Goal: Check status

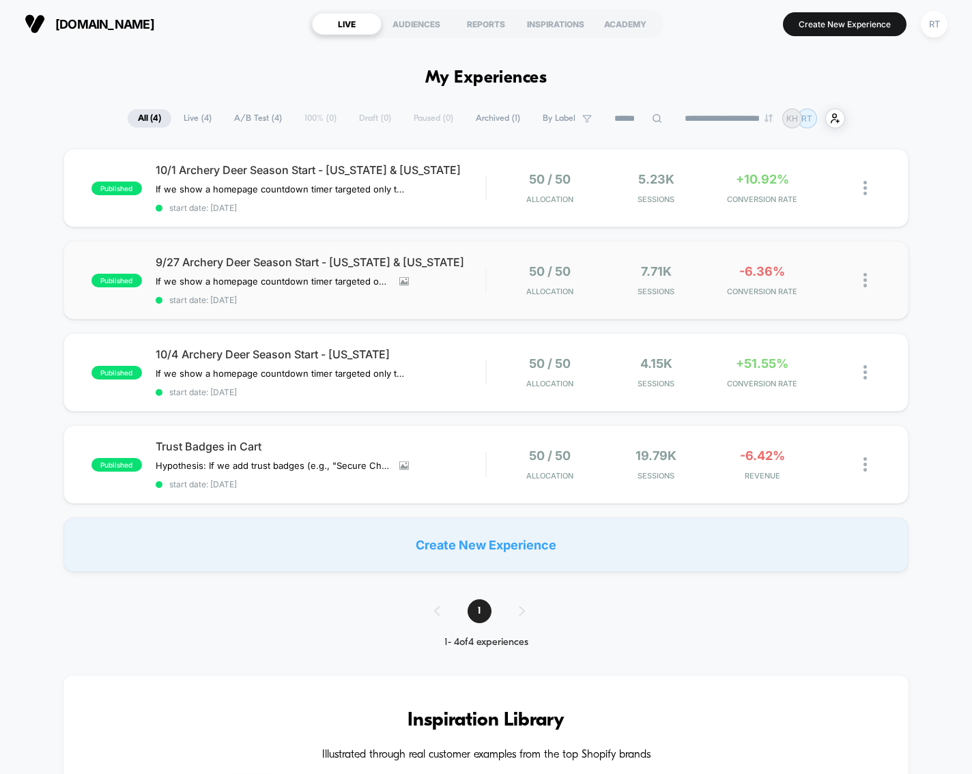
click at [867, 278] on img at bounding box center [865, 280] width 3 height 14
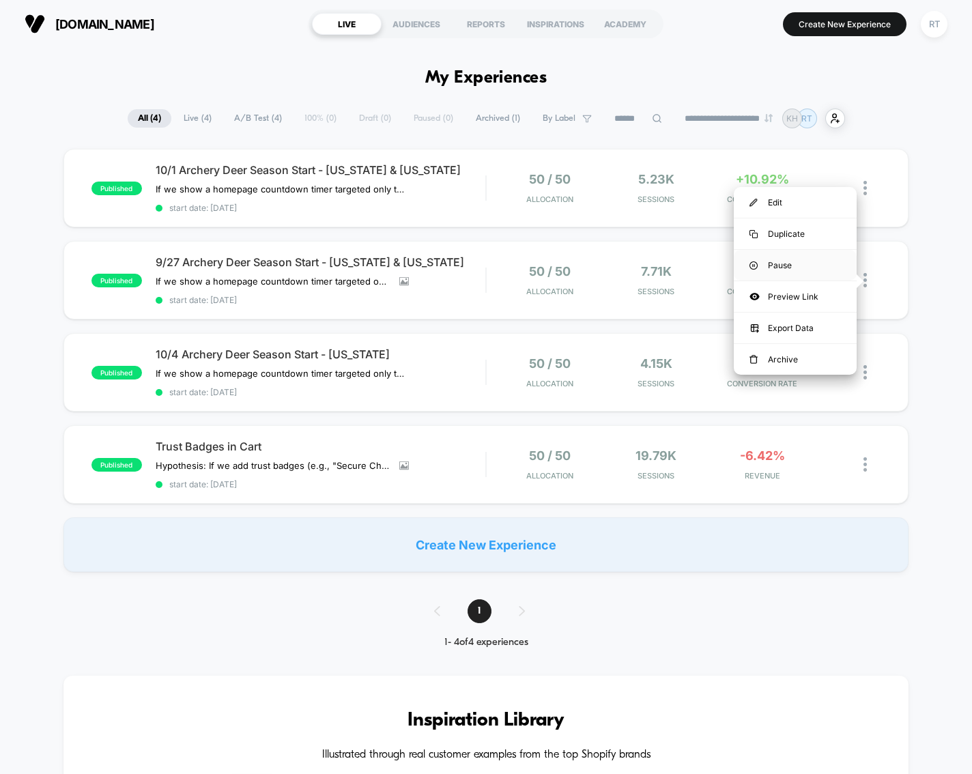
click at [777, 270] on div "Pause" at bounding box center [795, 265] width 123 height 31
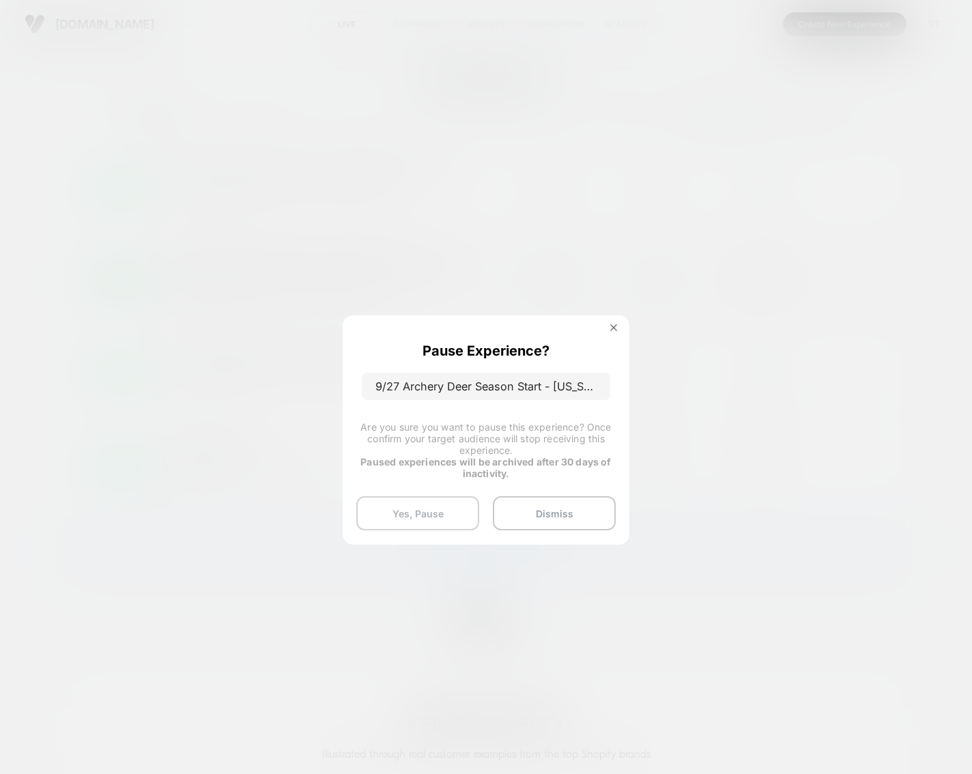
click at [460, 516] on button "Yes, Pause" at bounding box center [417, 513] width 123 height 34
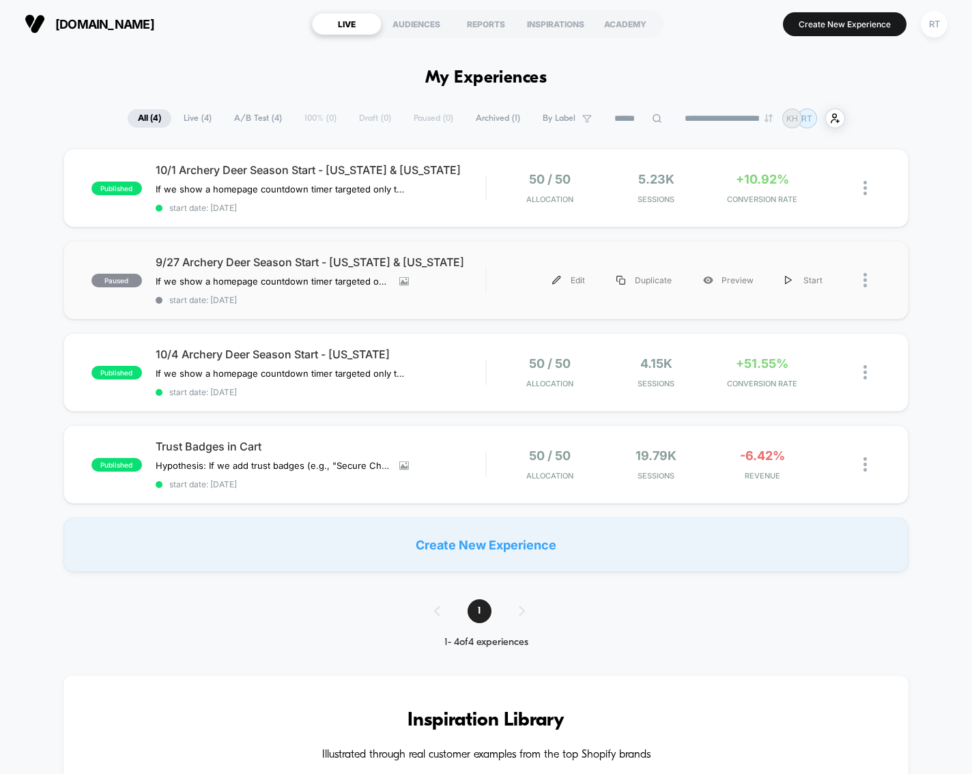
click at [860, 286] on div at bounding box center [860, 280] width 42 height 31
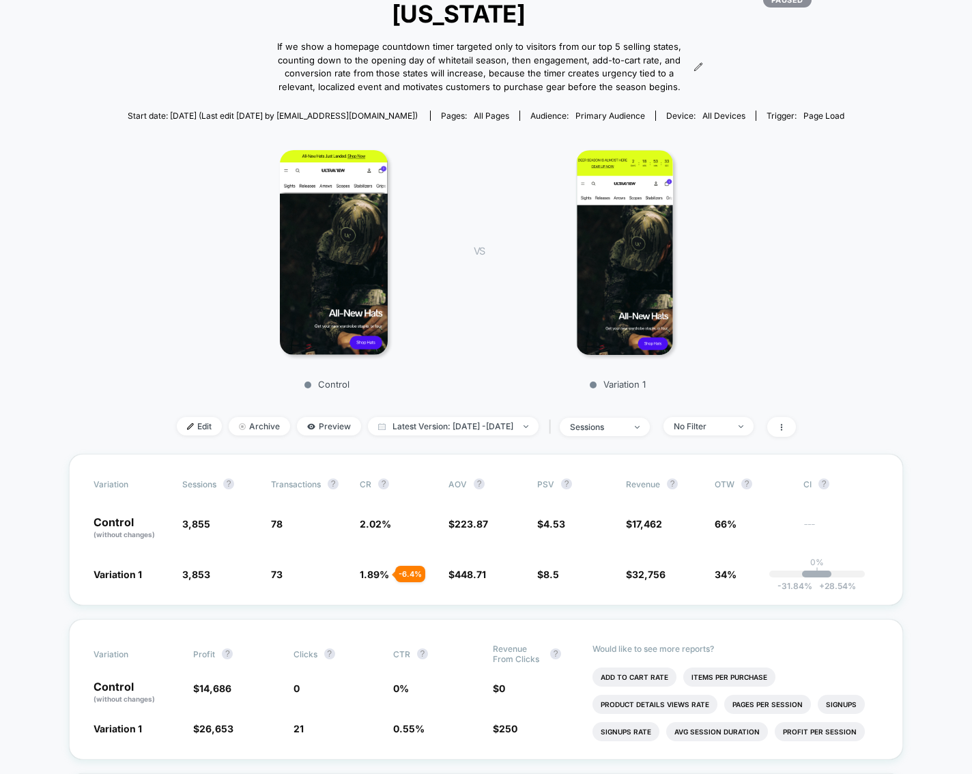
scroll to position [175, 0]
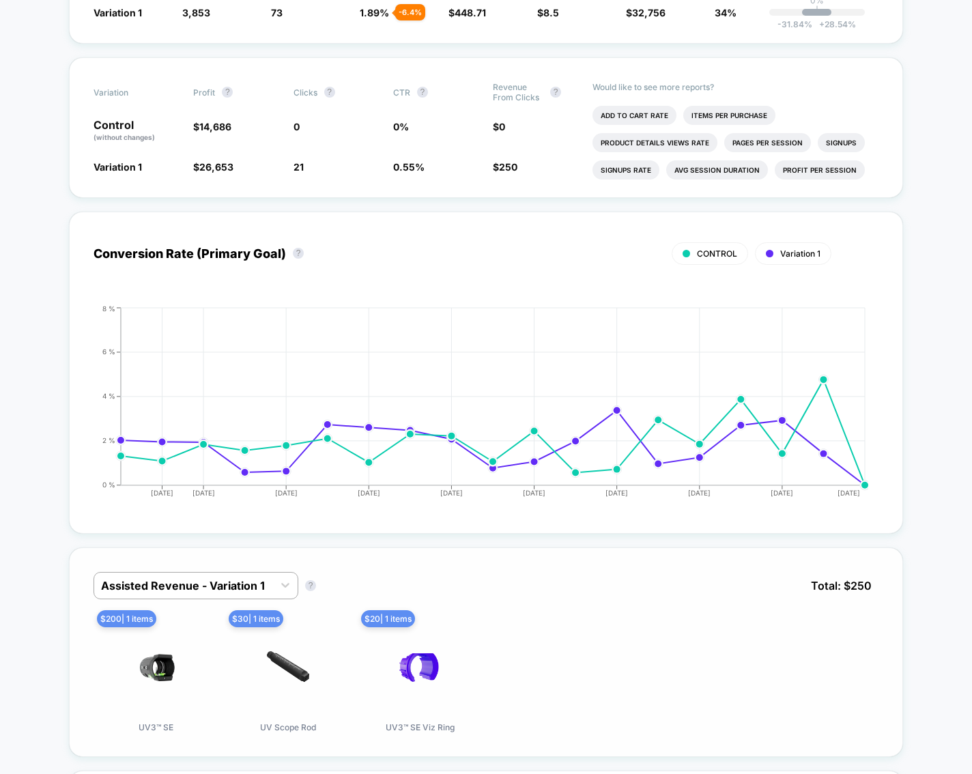
scroll to position [909, 0]
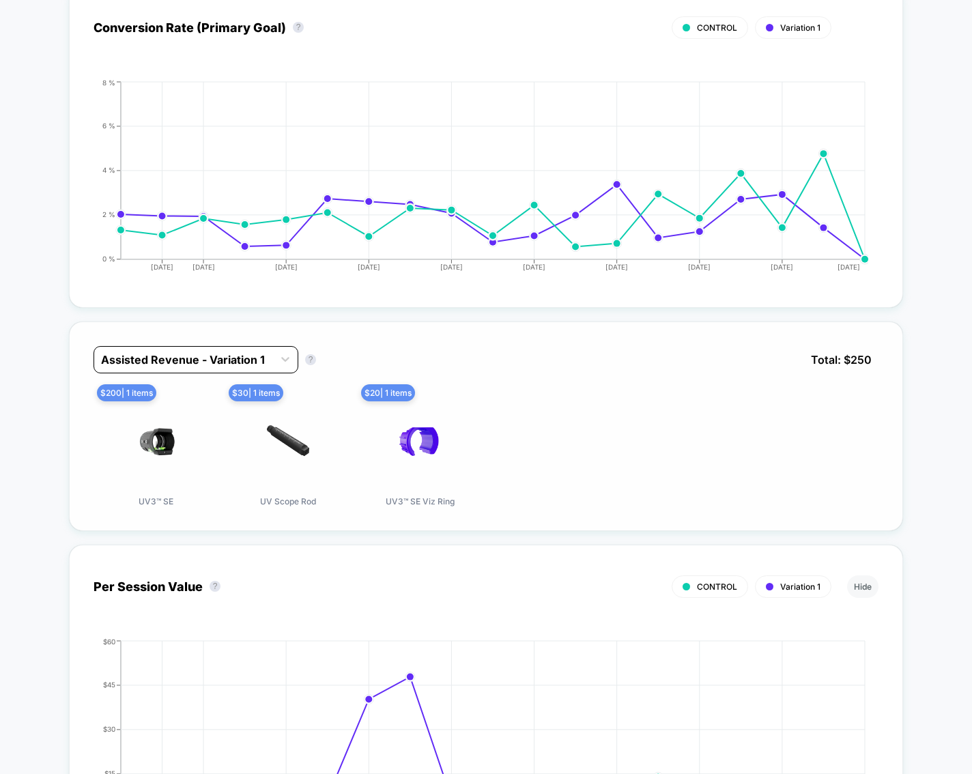
click at [208, 352] on div at bounding box center [183, 360] width 165 height 16
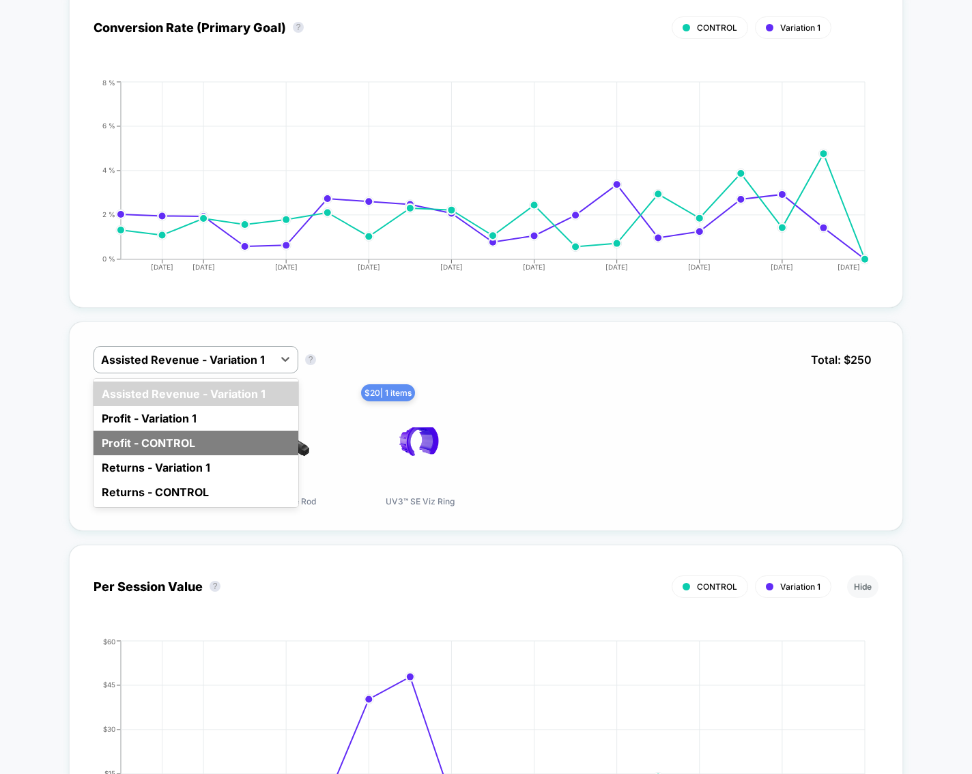
click at [197, 431] on div "Profit - CONTROL" at bounding box center [196, 443] width 205 height 25
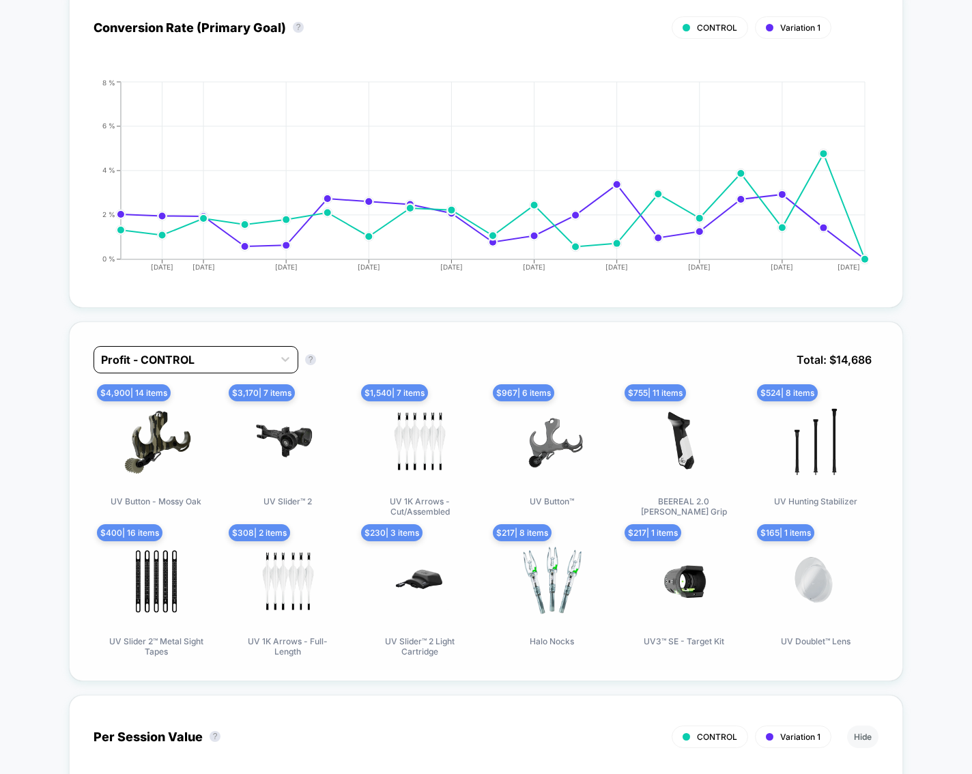
click at [201, 352] on div at bounding box center [183, 360] width 165 height 16
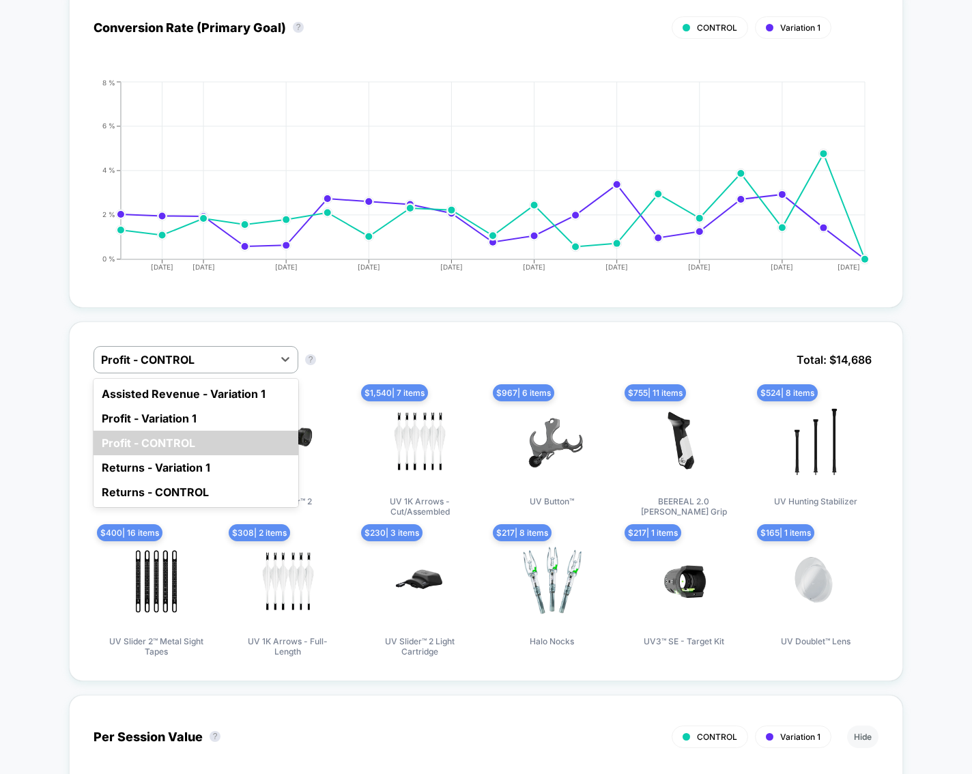
click at [189, 352] on div at bounding box center [183, 360] width 165 height 16
click at [171, 406] on div "Profit - Variation 1" at bounding box center [196, 418] width 205 height 25
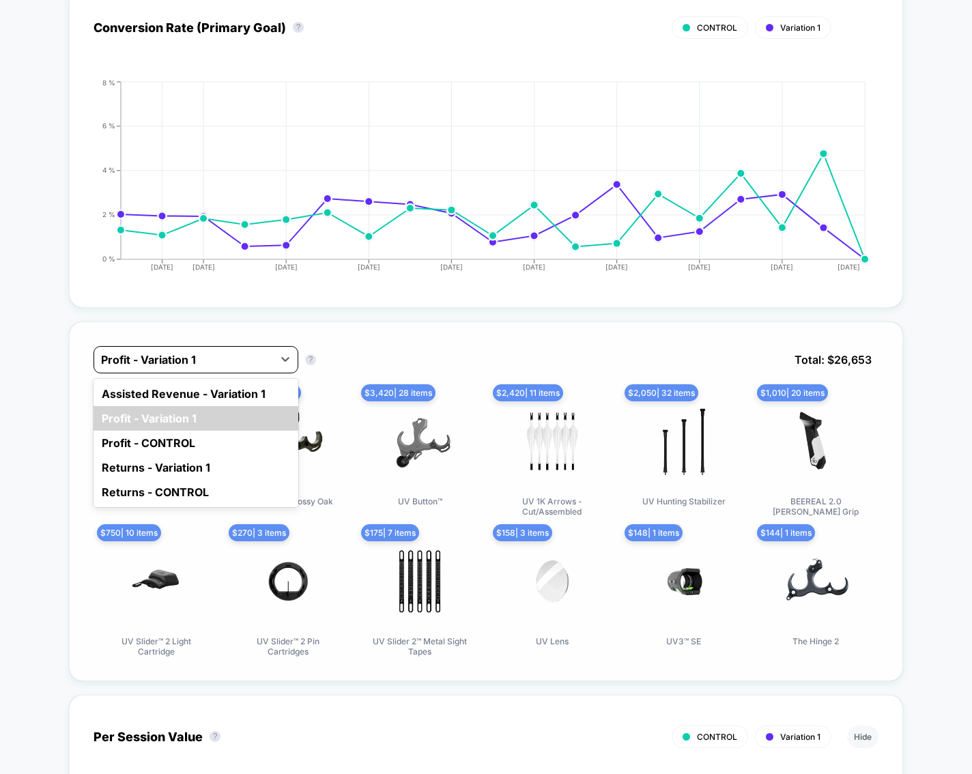
click at [200, 349] on div "Profit - Variation 1" at bounding box center [183, 360] width 179 height 22
click at [164, 431] on div "Profit - CONTROL" at bounding box center [196, 443] width 205 height 25
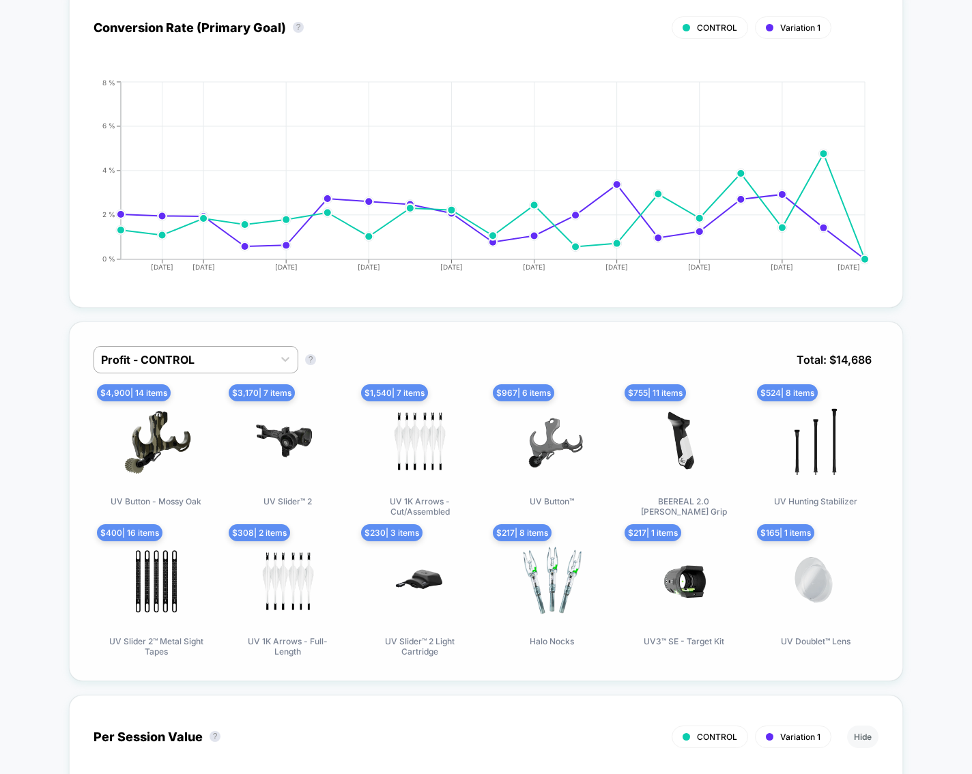
click at [175, 346] on div "Profit - CONTROL Profit - CONTROL ? Total: $ 14,686" at bounding box center [486, 370] width 785 height 48
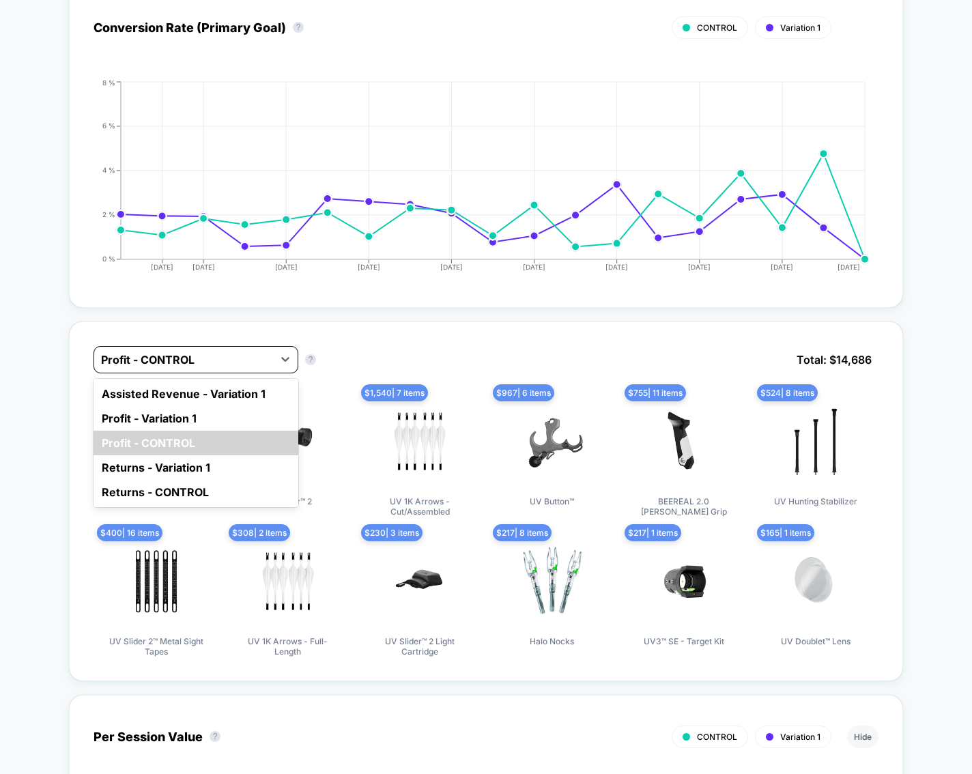
click at [178, 352] on div at bounding box center [183, 360] width 165 height 16
click at [173, 406] on div "Profit - Variation 1" at bounding box center [196, 418] width 205 height 25
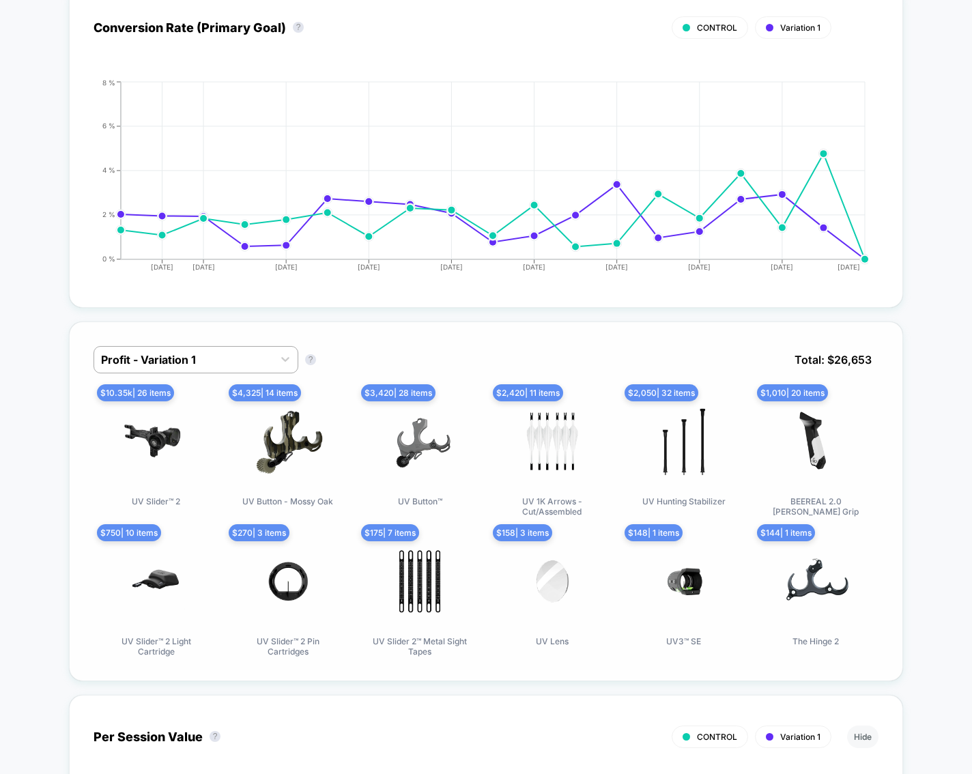
click at [71, 395] on div "Profit - Variation 1 Profit - Variation 1 ? Total: $ 26,653 $ 10.35k | 26 items…" at bounding box center [486, 502] width 834 height 360
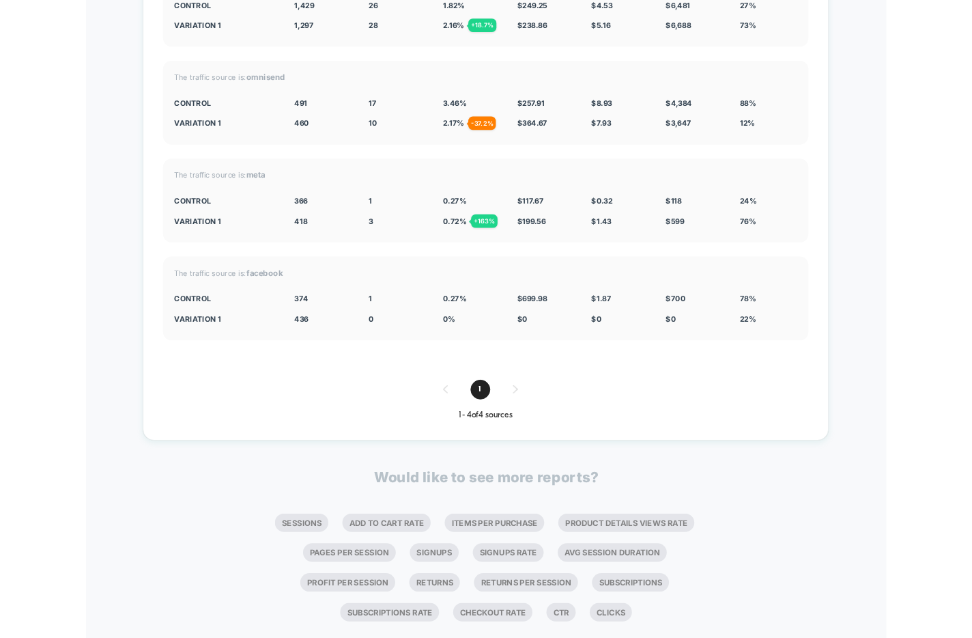
scroll to position [0, 0]
